Goal: Navigation & Orientation: Find specific page/section

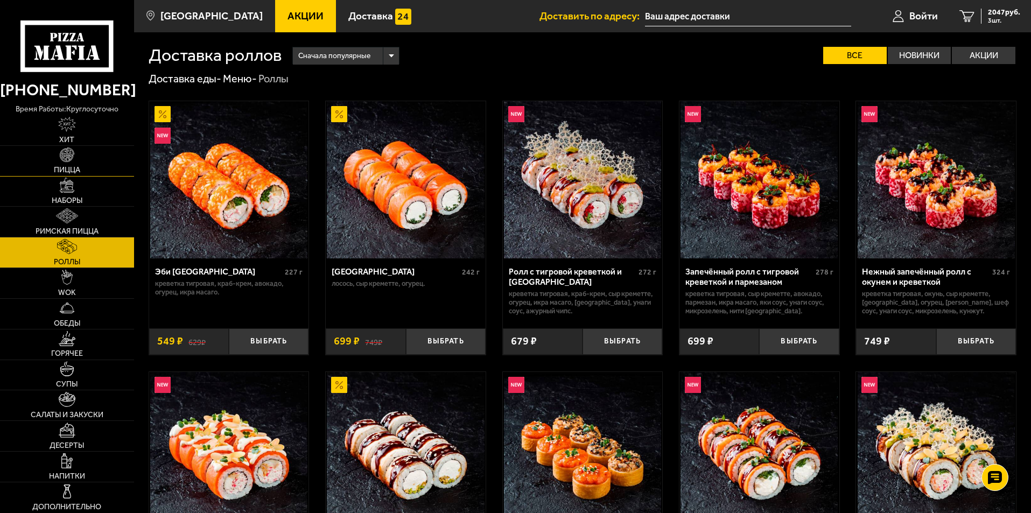
click at [66, 157] on img at bounding box center [67, 155] width 15 height 15
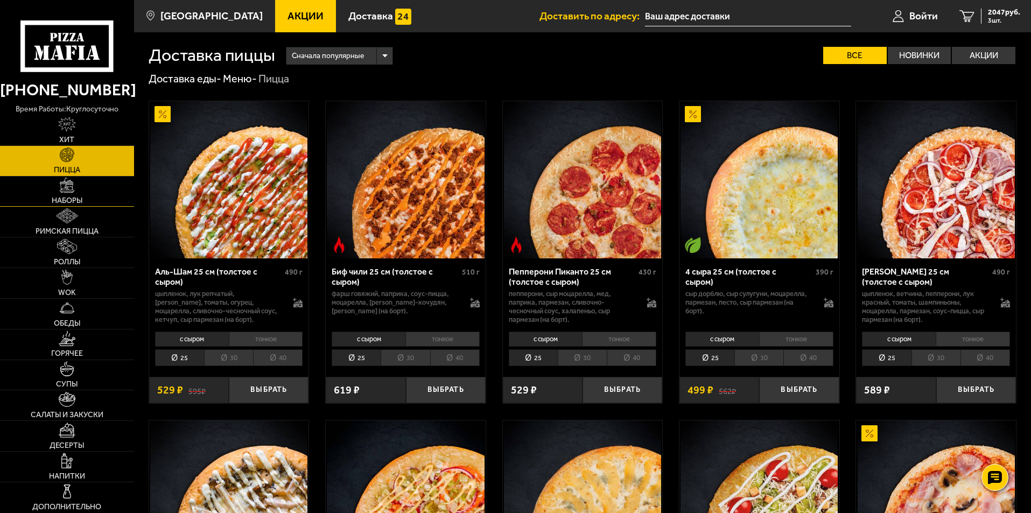
click at [67, 184] on img at bounding box center [67, 185] width 15 height 15
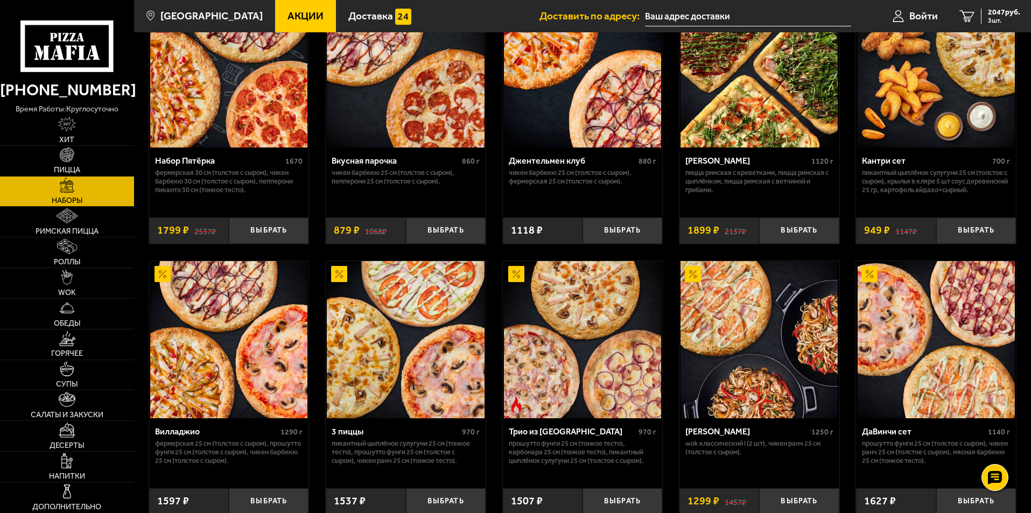
scroll to position [215, 0]
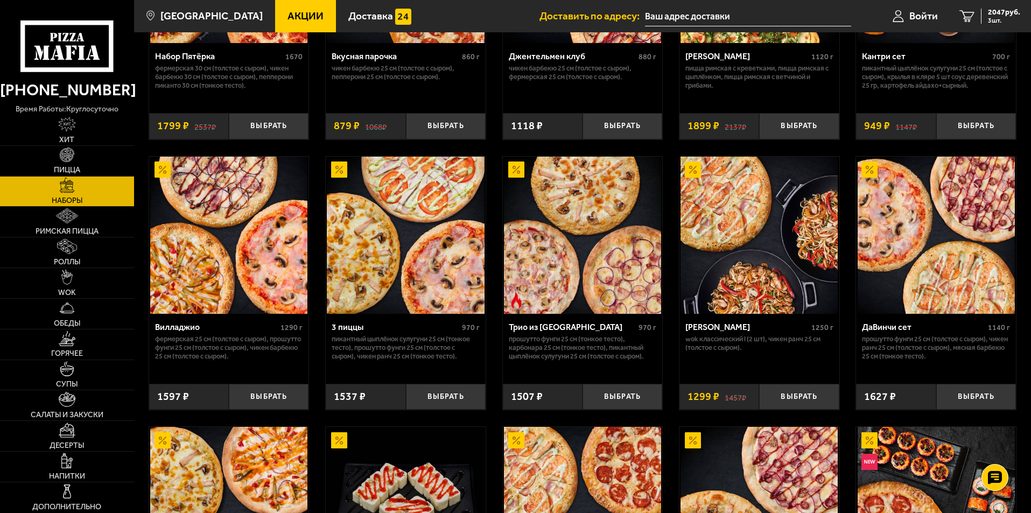
click at [288, 11] on span "Акции" at bounding box center [306, 16] width 36 height 10
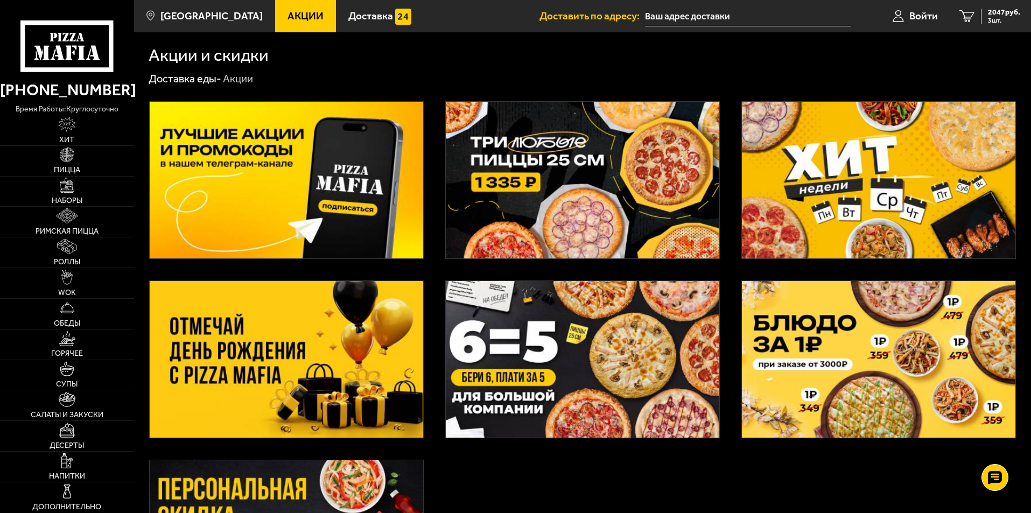
click at [561, 179] on img at bounding box center [583, 180] width 274 height 157
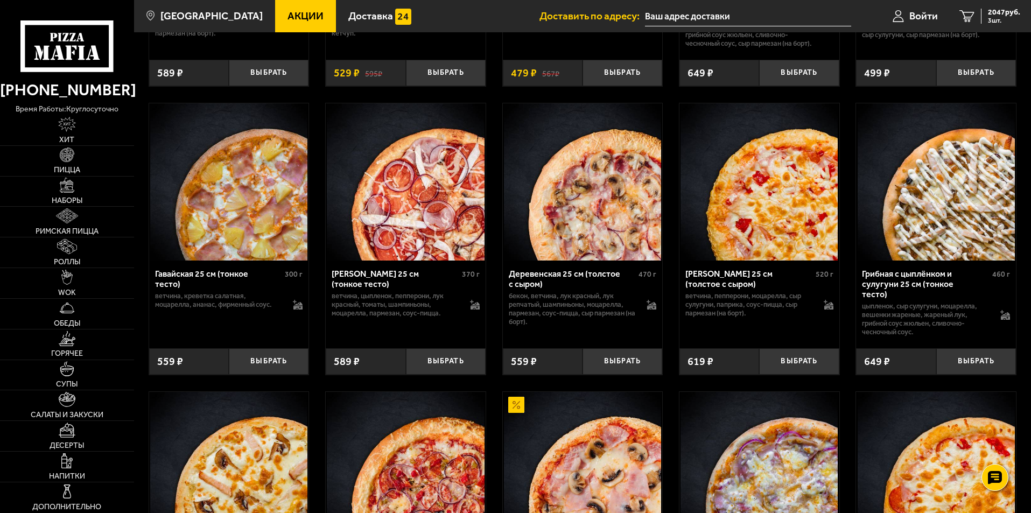
scroll to position [1185, 0]
